Goal: Task Accomplishment & Management: Use online tool/utility

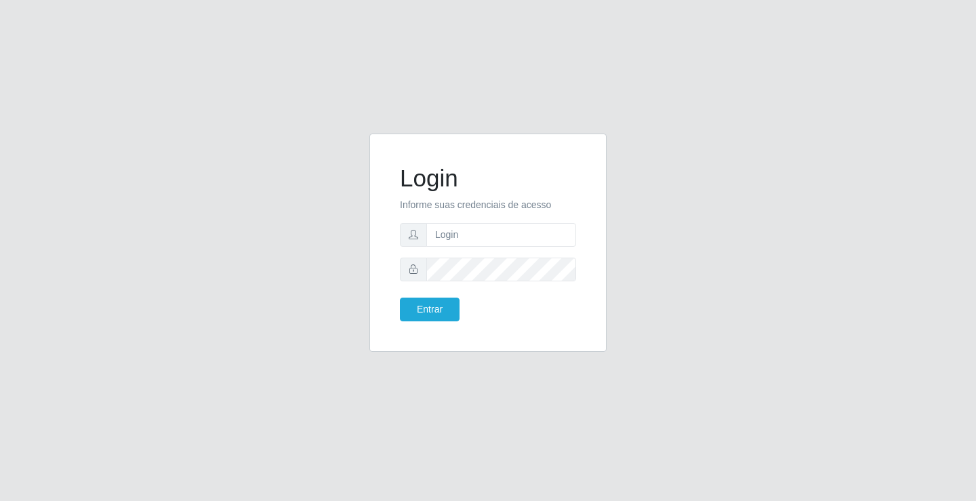
type input "zivaneide@ideal"
click at [400, 297] on button "Entrar" at bounding box center [430, 309] width 60 height 24
click at [428, 306] on button "Entrar" at bounding box center [430, 309] width 60 height 24
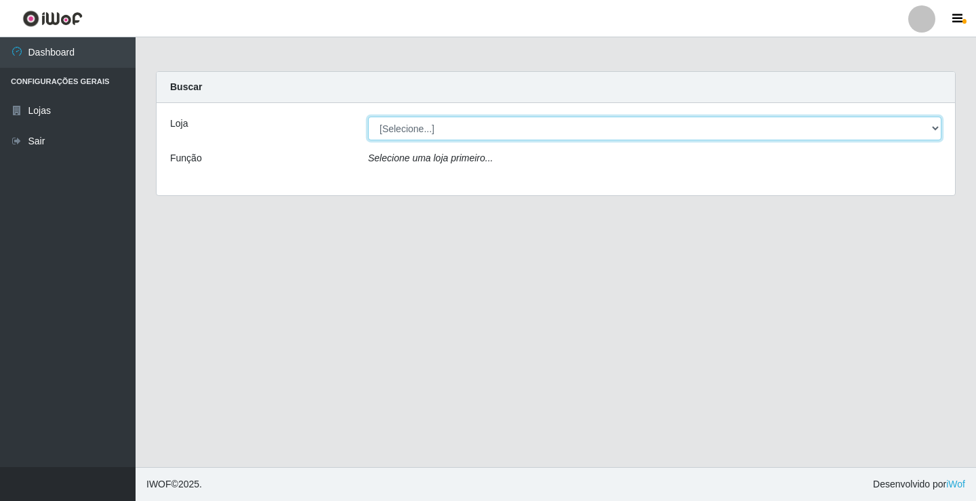
click at [446, 131] on select "[Selecione...] Ideal - Conceição" at bounding box center [654, 129] width 573 height 24
select select "231"
click at [368, 117] on select "[Selecione...] Ideal - Conceição" at bounding box center [654, 129] width 573 height 24
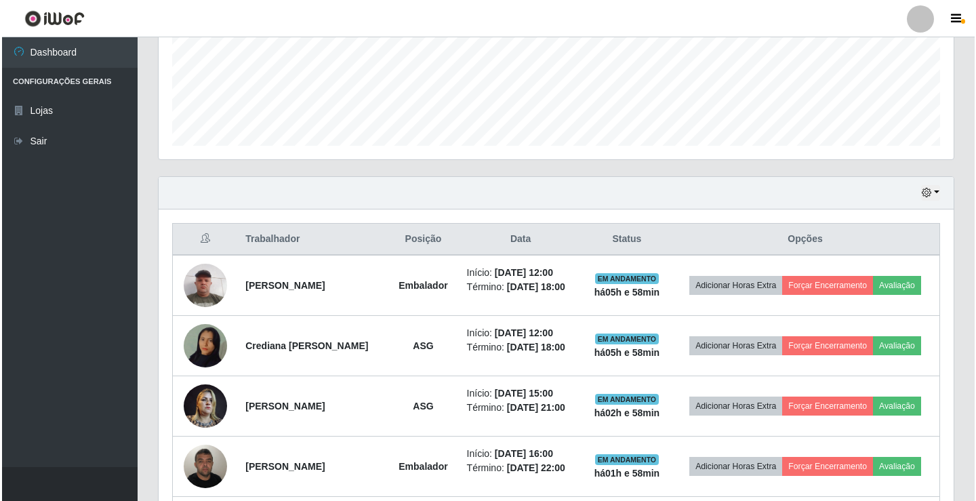
scroll to position [407, 0]
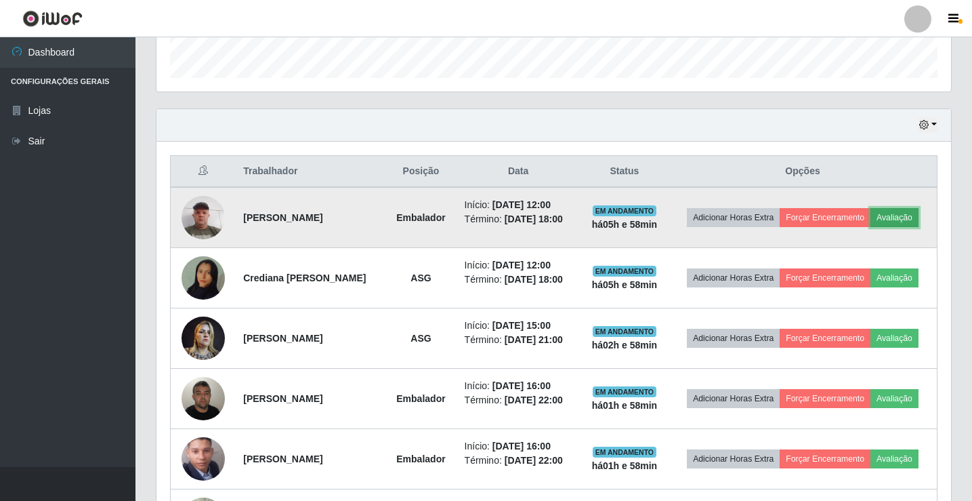
click at [917, 217] on button "Avaliação" at bounding box center [895, 217] width 48 height 19
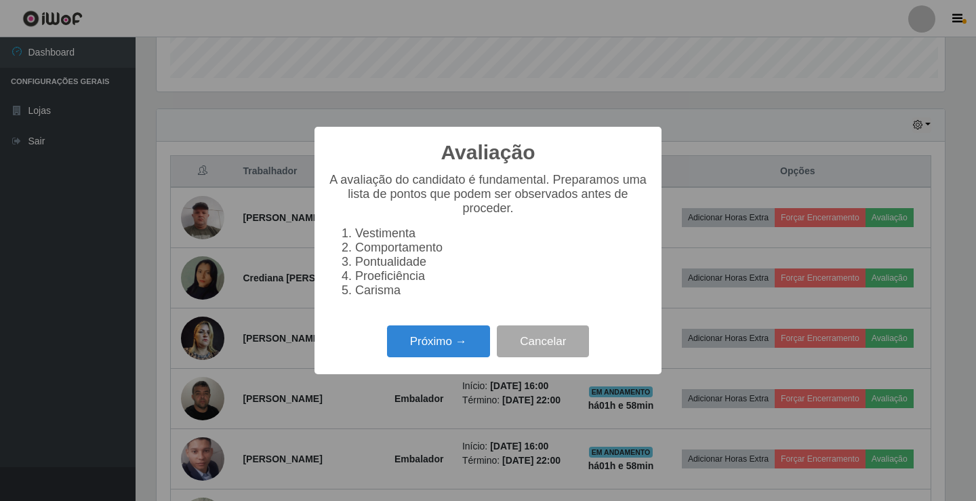
scroll to position [281, 788]
click at [461, 354] on button "Próximo →" at bounding box center [438, 341] width 103 height 32
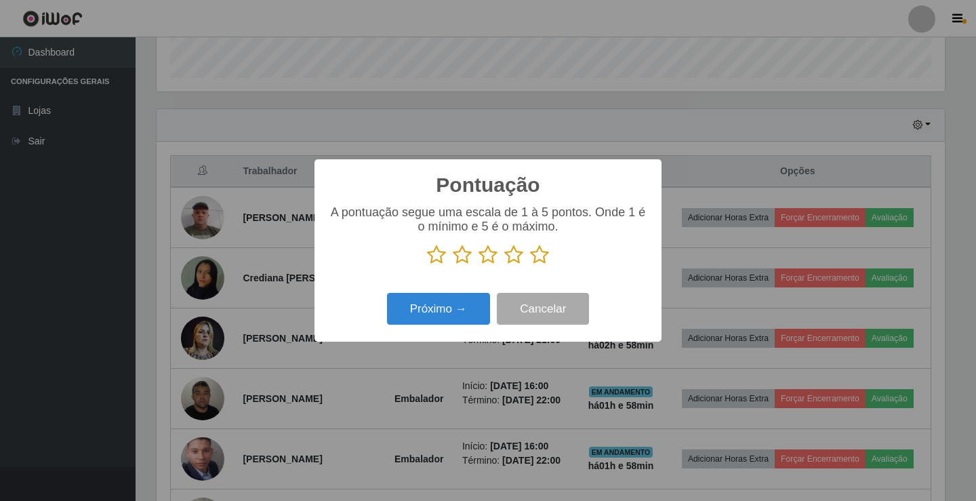
scroll to position [677249, 676743]
click at [535, 257] on icon at bounding box center [539, 255] width 19 height 20
click at [530, 265] on input "radio" at bounding box center [530, 265] width 0 height 0
click at [459, 301] on button "Próximo →" at bounding box center [438, 309] width 103 height 32
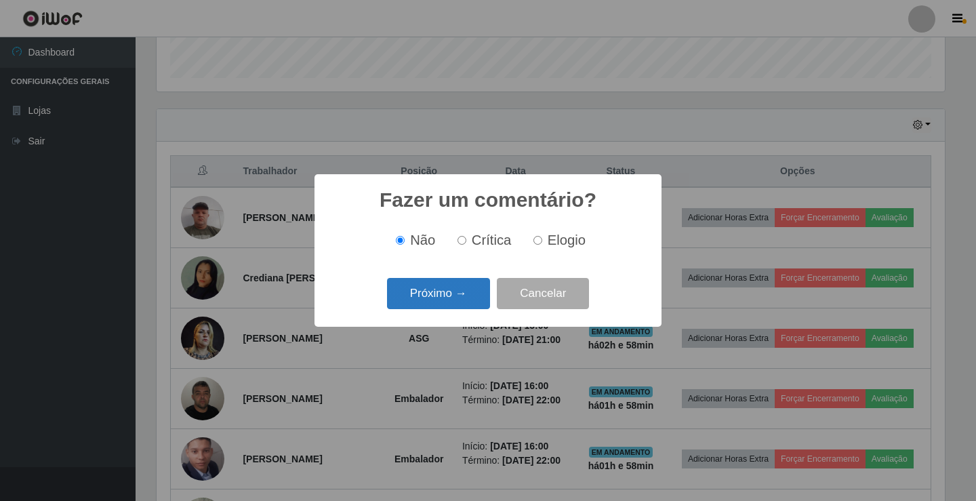
click at [469, 299] on button "Próximo →" at bounding box center [438, 294] width 103 height 32
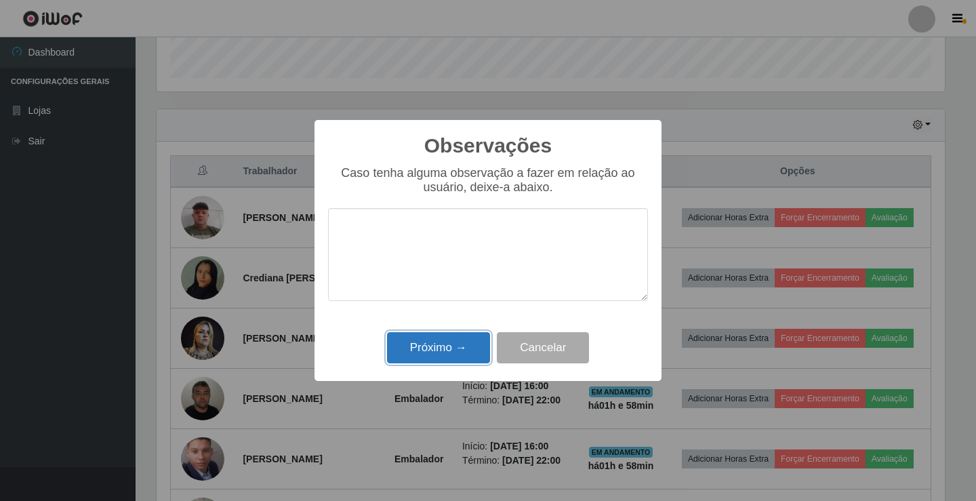
click at [452, 345] on button "Próximo →" at bounding box center [438, 348] width 103 height 32
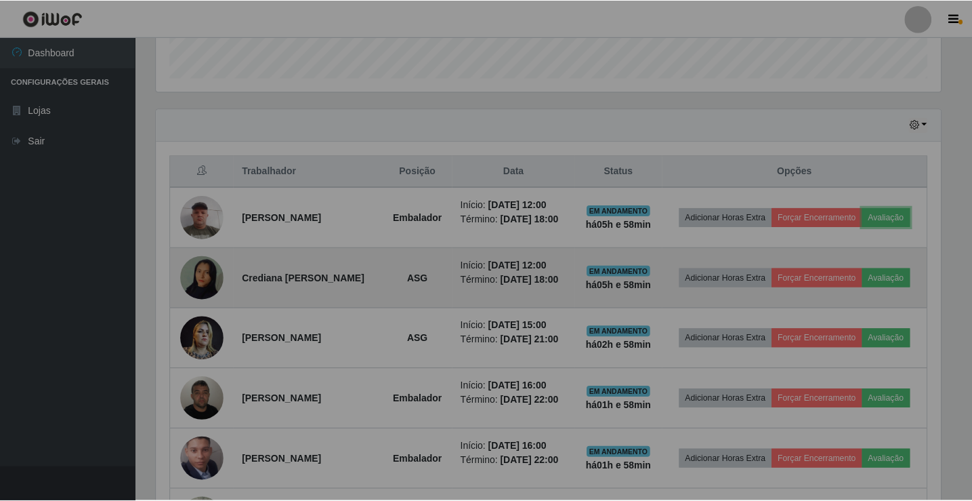
scroll to position [281, 795]
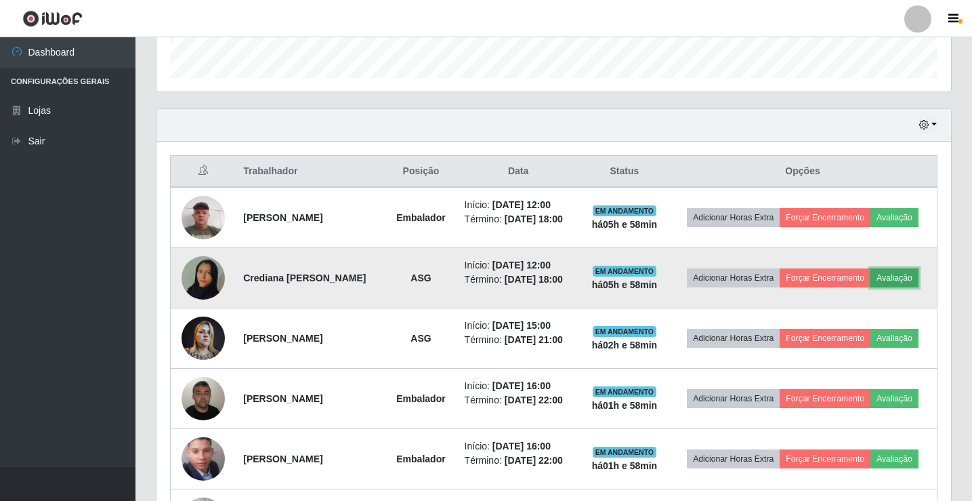
click at [898, 276] on button "Avaliação" at bounding box center [895, 277] width 48 height 19
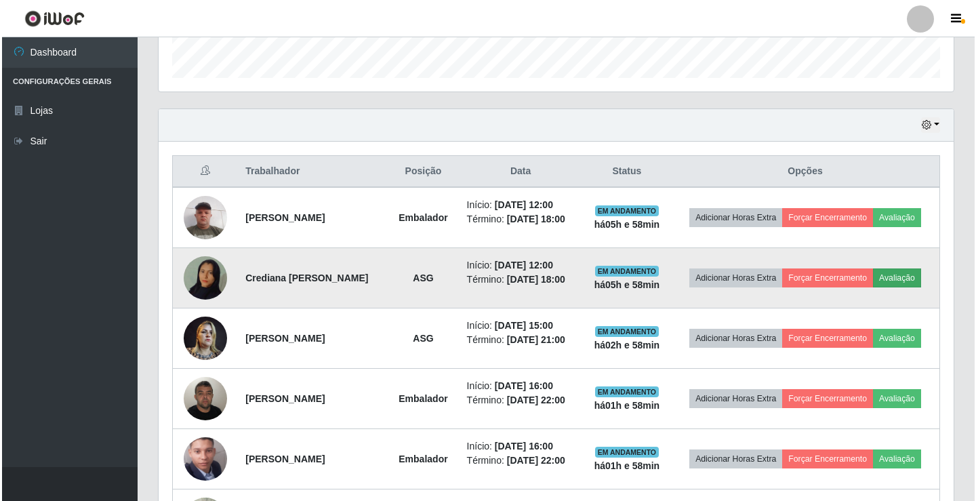
scroll to position [281, 788]
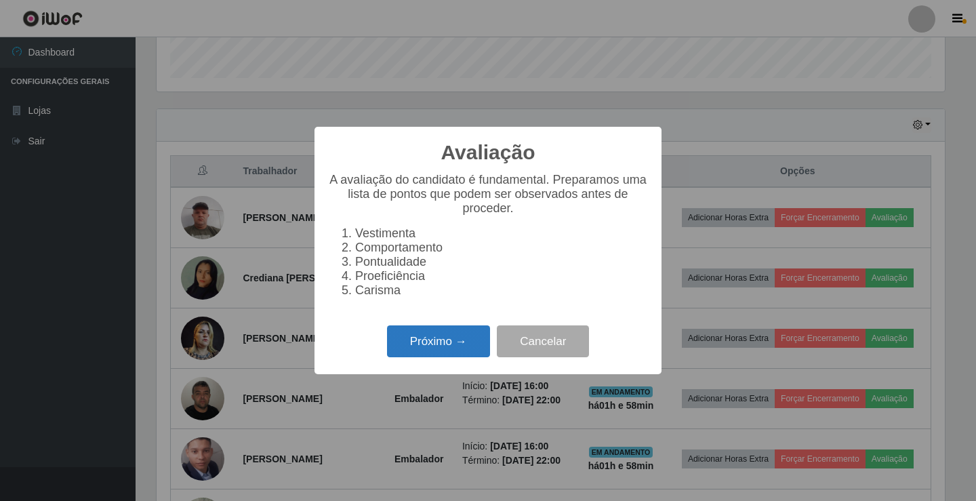
click at [452, 348] on button "Próximo →" at bounding box center [438, 341] width 103 height 32
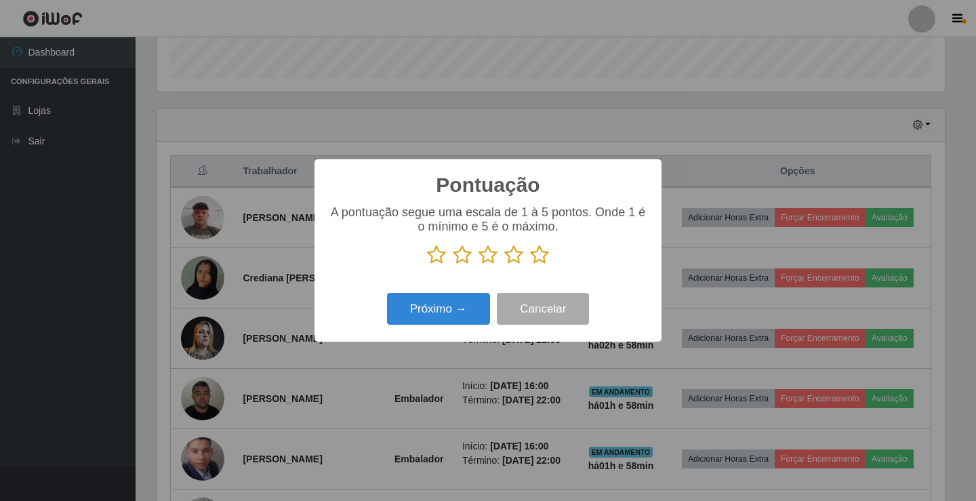
click at [537, 257] on icon at bounding box center [539, 255] width 19 height 20
click at [530, 265] on input "radio" at bounding box center [530, 265] width 0 height 0
click at [459, 313] on button "Próximo →" at bounding box center [438, 309] width 103 height 32
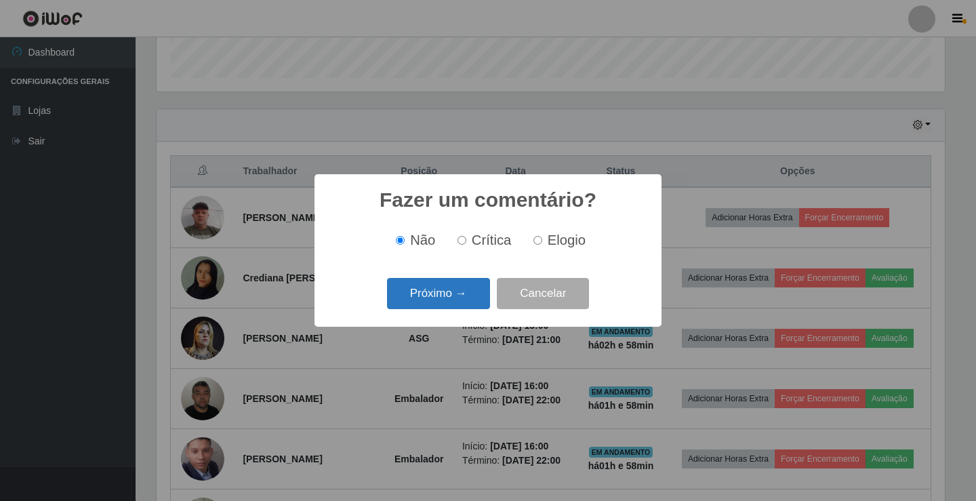
click at [462, 290] on button "Próximo →" at bounding box center [438, 294] width 103 height 32
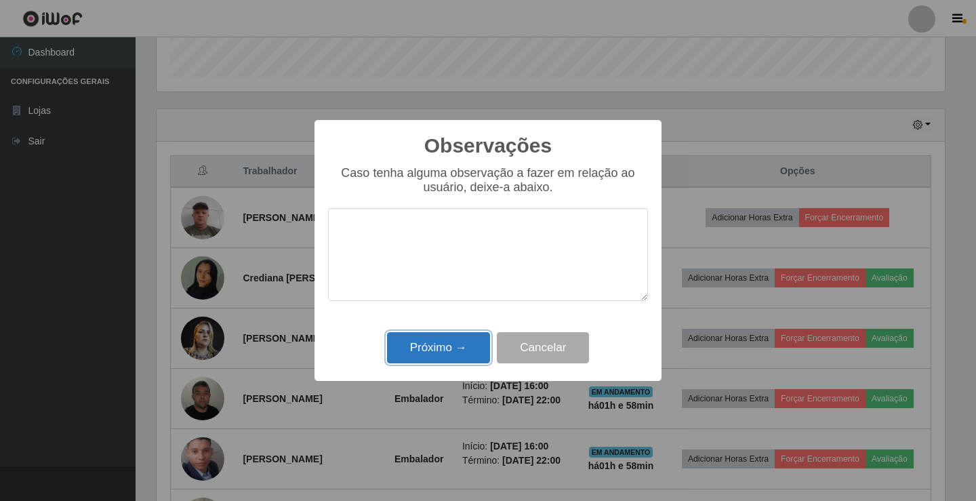
click at [467, 347] on button "Próximo →" at bounding box center [438, 348] width 103 height 32
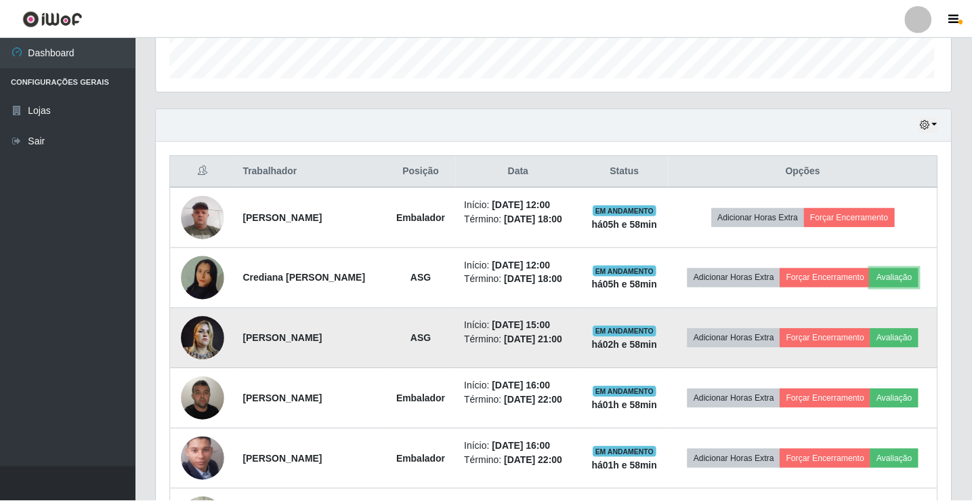
scroll to position [281, 795]
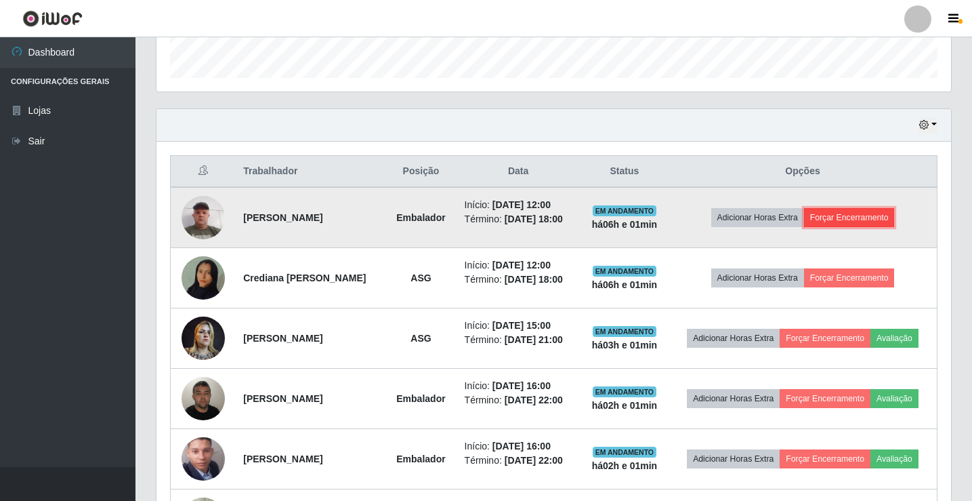
click at [855, 217] on button "Forçar Encerramento" at bounding box center [849, 217] width 91 height 19
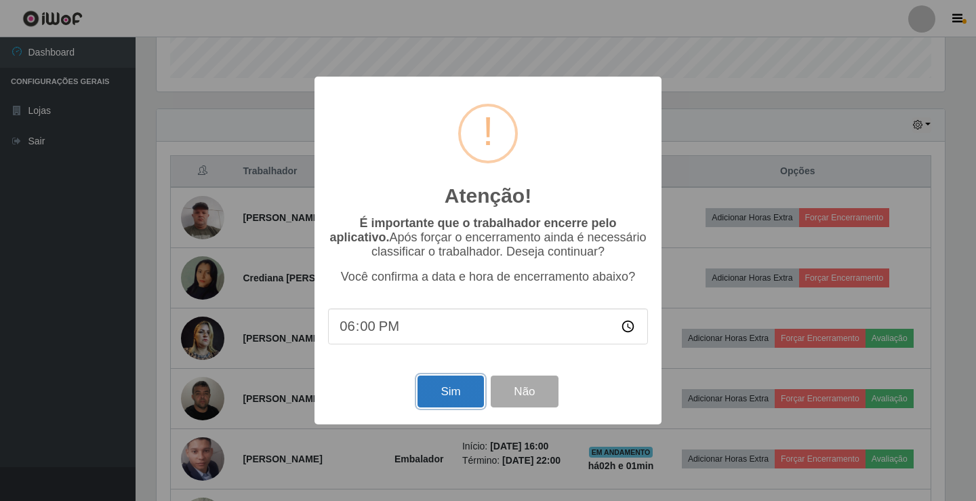
click at [448, 385] on button "Sim" at bounding box center [450, 391] width 66 height 32
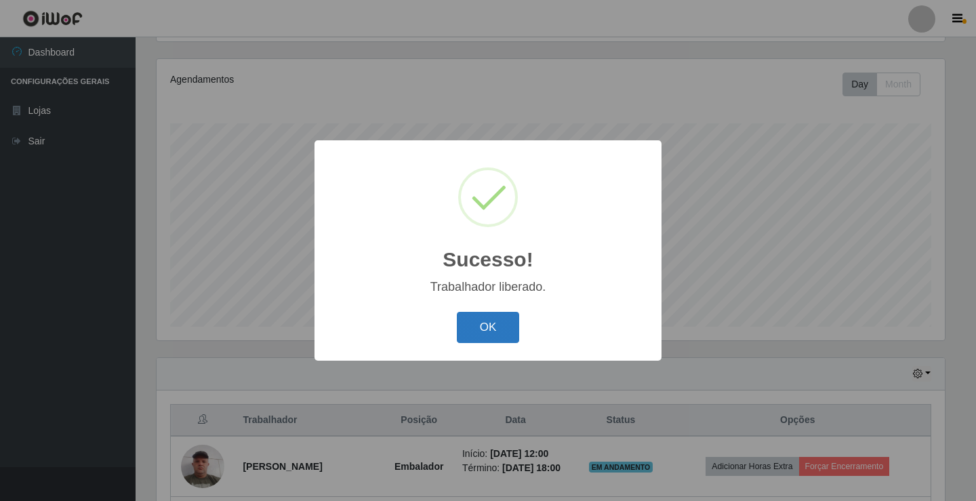
click at [482, 329] on button "OK" at bounding box center [488, 328] width 63 height 32
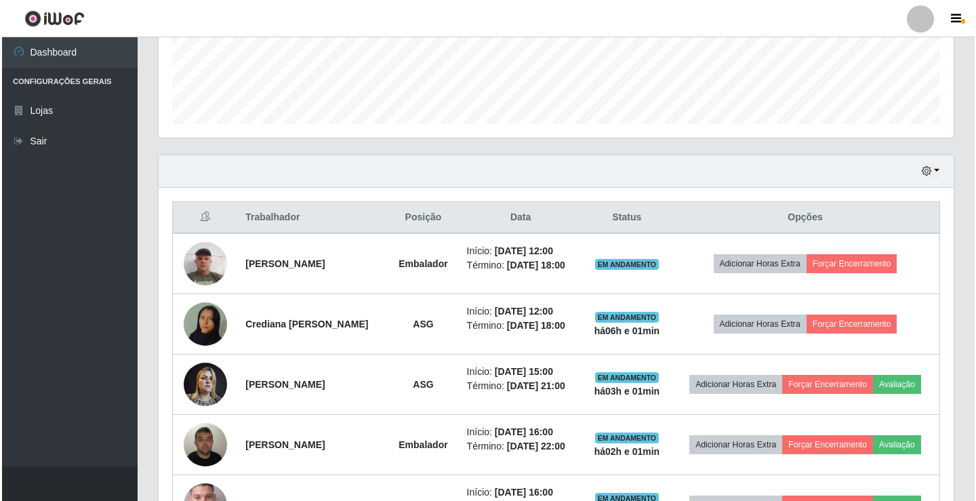
scroll to position [361, 0]
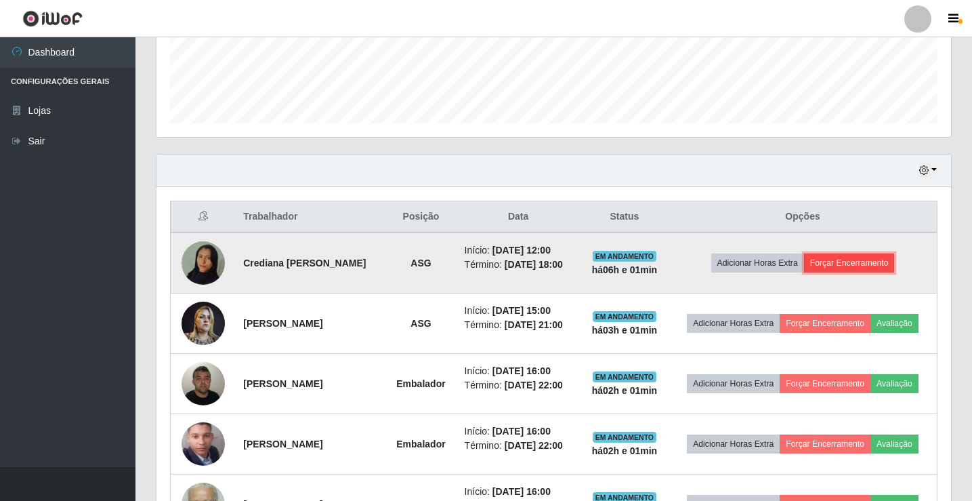
click at [864, 263] on button "Forçar Encerramento" at bounding box center [849, 262] width 91 height 19
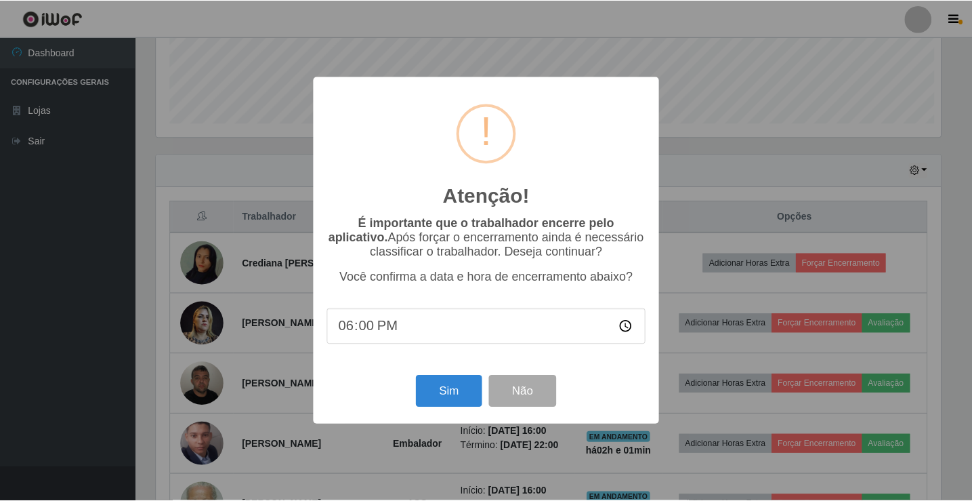
scroll to position [281, 788]
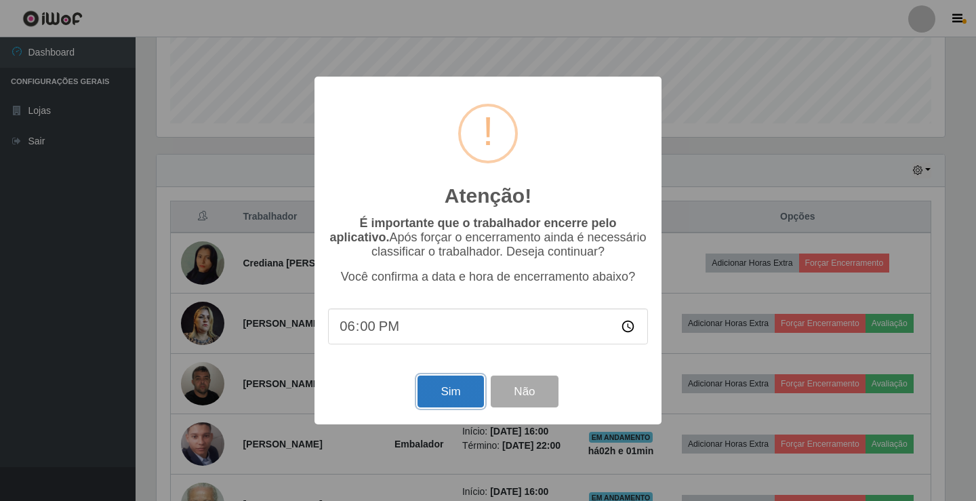
click at [455, 386] on button "Sim" at bounding box center [450, 391] width 66 height 32
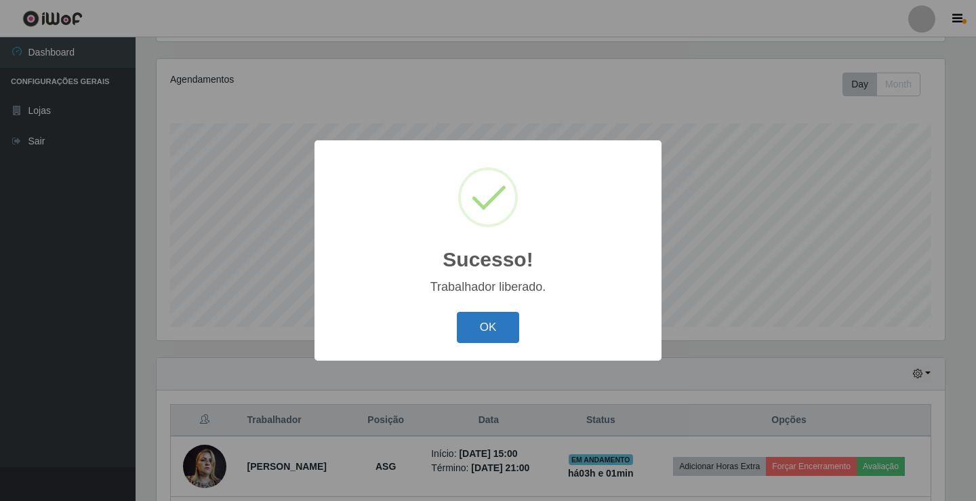
click at [508, 321] on button "OK" at bounding box center [488, 328] width 63 height 32
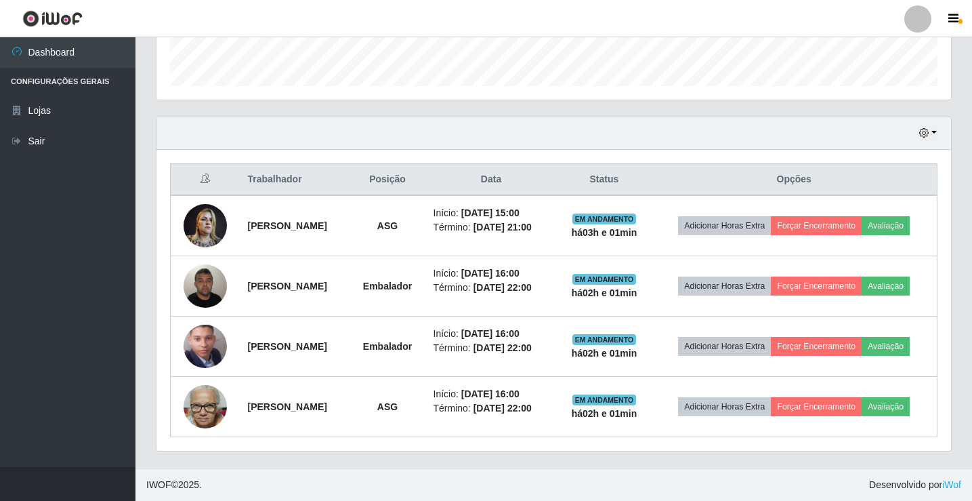
scroll to position [399, 0]
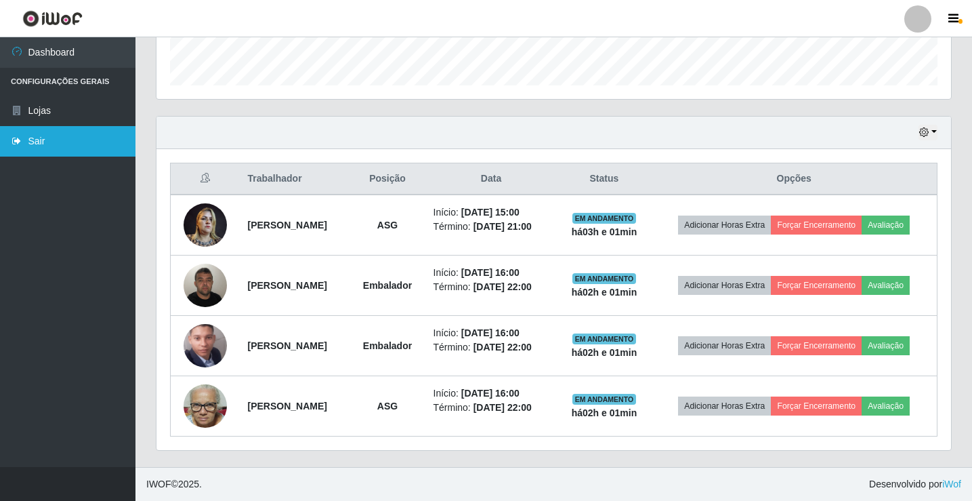
click at [65, 140] on link "Sair" at bounding box center [68, 141] width 136 height 30
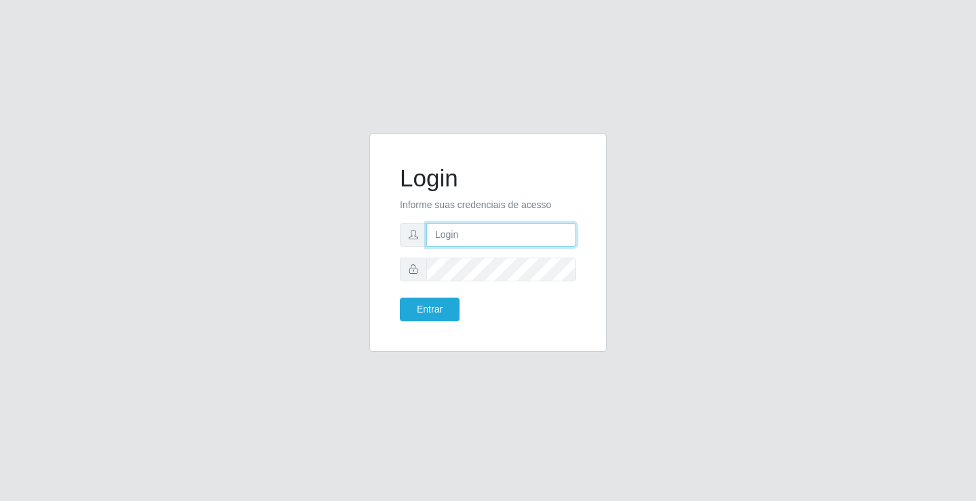
click at [515, 237] on input "text" at bounding box center [501, 235] width 150 height 24
type input "zivaneide@ideal"
click at [400, 297] on button "Entrar" at bounding box center [430, 309] width 60 height 24
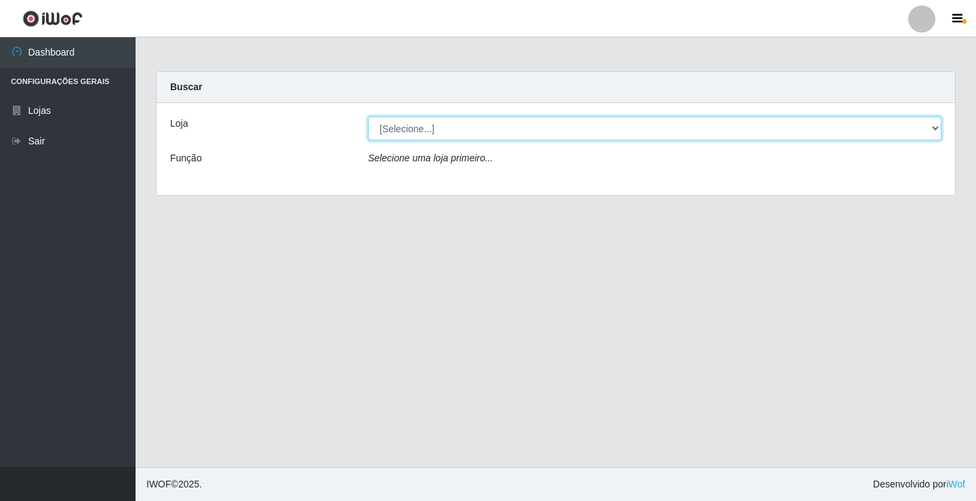
click at [870, 126] on select "[Selecione...] Ideal - Conceição" at bounding box center [654, 129] width 573 height 24
select select "231"
click at [368, 117] on select "[Selecione...] Ideal - Conceição" at bounding box center [654, 129] width 573 height 24
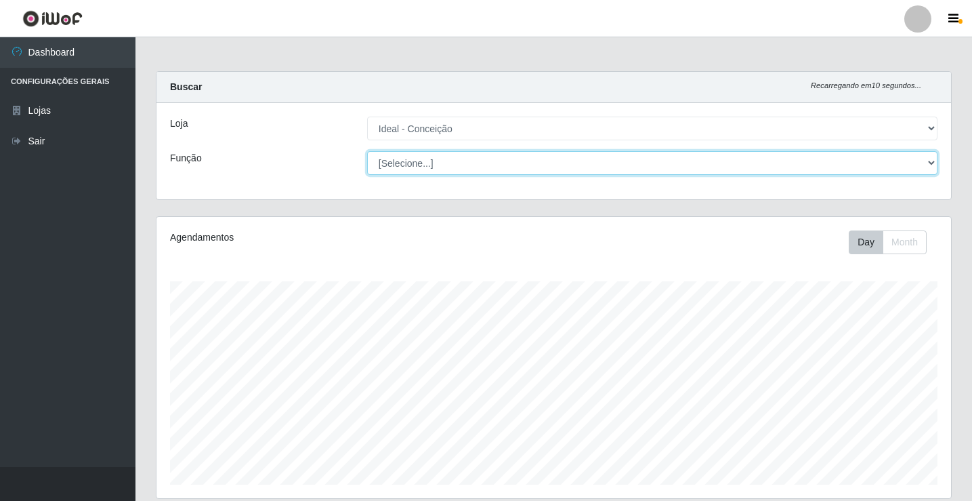
click at [929, 161] on select "[Selecione...] ASG ASG + ASG ++ Auxiliar de Estacionamento Auxiliar de Estacion…" at bounding box center [652, 163] width 570 height 24
click at [367, 151] on select "[Selecione...] ASG ASG + ASG ++ Auxiliar de Estacionamento Auxiliar de Estacion…" at bounding box center [652, 163] width 570 height 24
click at [899, 166] on select "[Selecione...] ASG ASG + ASG ++ Auxiliar de Estacionamento Auxiliar de Estacion…" at bounding box center [652, 163] width 570 height 24
click at [367, 151] on select "[Selecione...] ASG ASG + ASG ++ Auxiliar de Estacionamento Auxiliar de Estacion…" at bounding box center [652, 163] width 570 height 24
click at [920, 165] on select "[Selecione...] ASG ASG + ASG ++ Auxiliar de Estacionamento Auxiliar de Estacion…" at bounding box center [652, 163] width 570 height 24
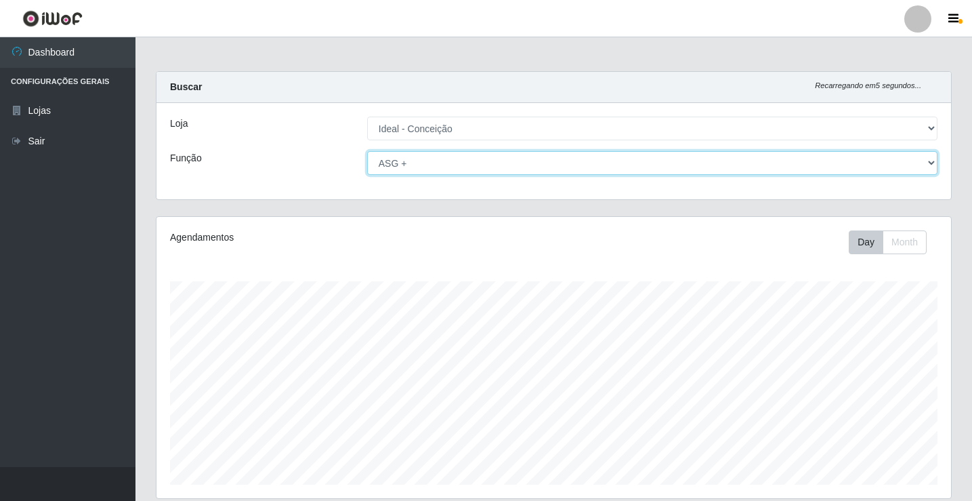
select select "[Selecione...]"
click at [367, 151] on select "[Selecione...] ASG ASG + ASG ++ Auxiliar de Estacionamento Auxiliar de Estacion…" at bounding box center [652, 163] width 570 height 24
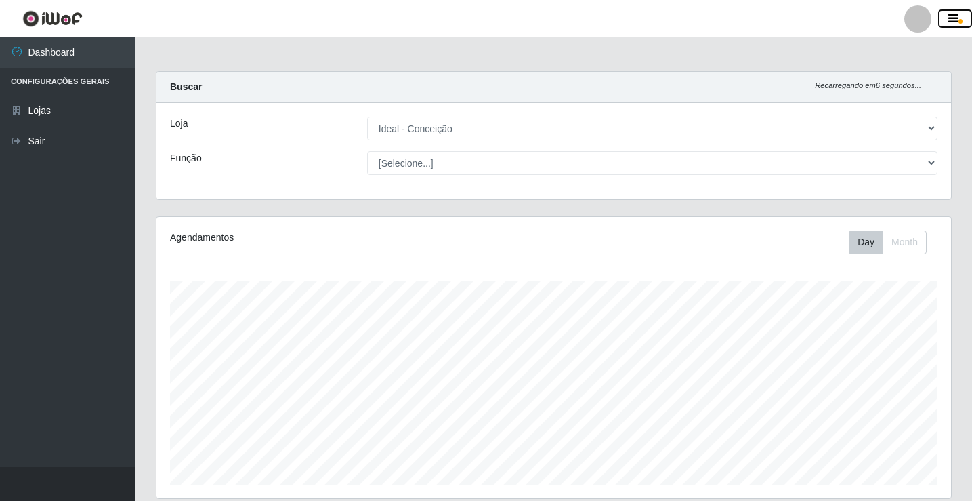
click at [955, 16] on icon "button" at bounding box center [954, 19] width 10 height 12
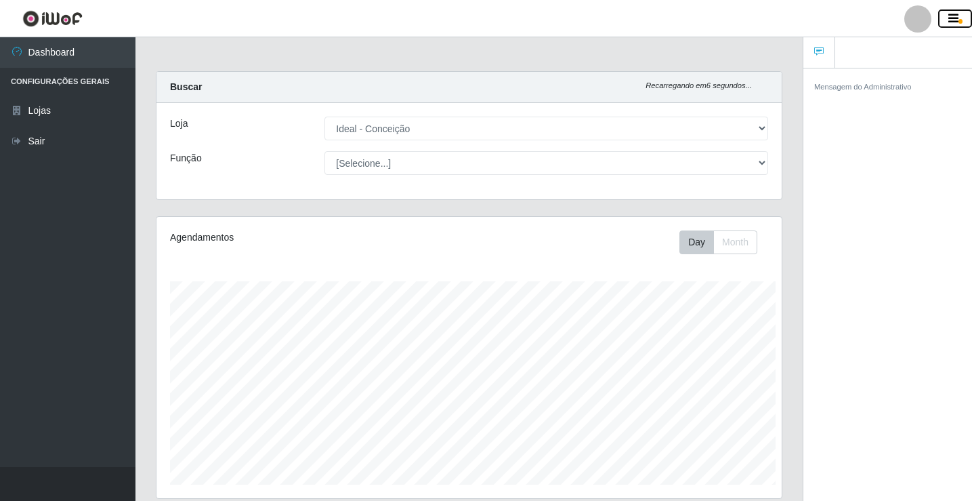
scroll to position [677249, 676905]
click at [953, 21] on icon "button" at bounding box center [954, 19] width 10 height 12
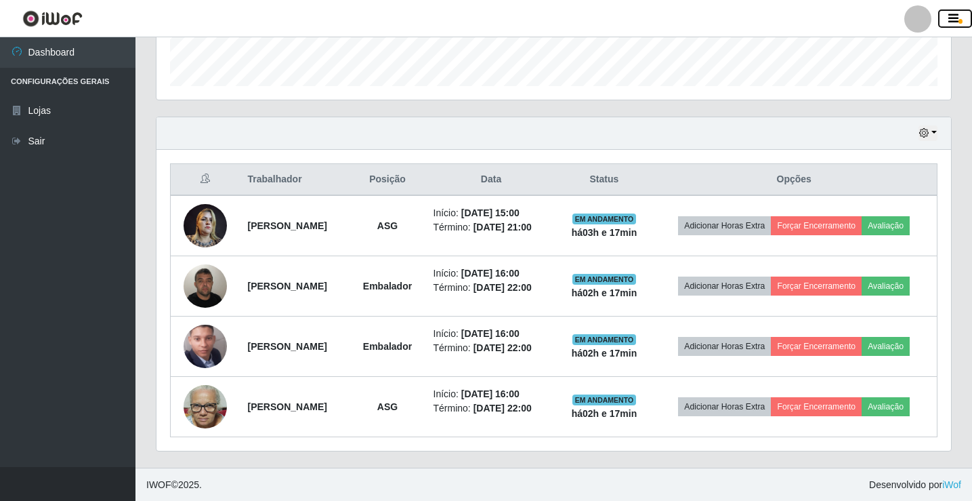
scroll to position [399, 0]
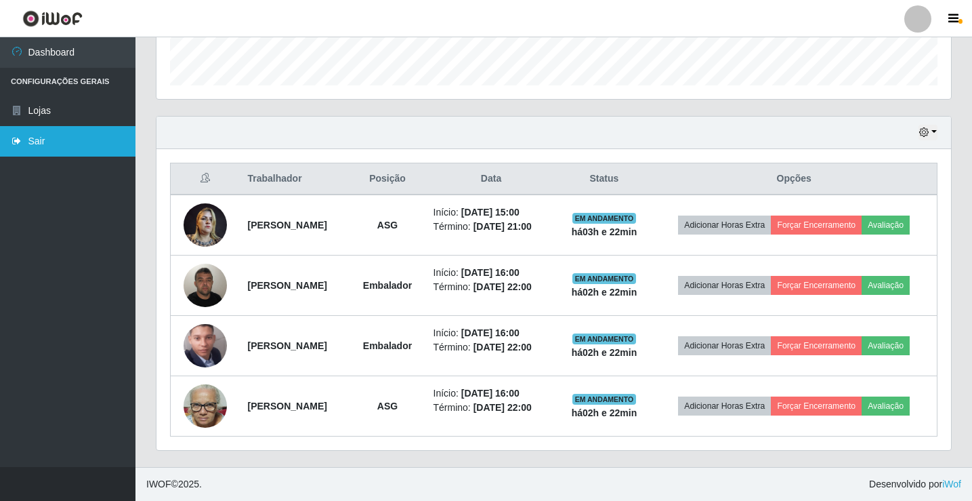
click at [49, 141] on link "Sair" at bounding box center [68, 141] width 136 height 30
